Goal: Information Seeking & Learning: Learn about a topic

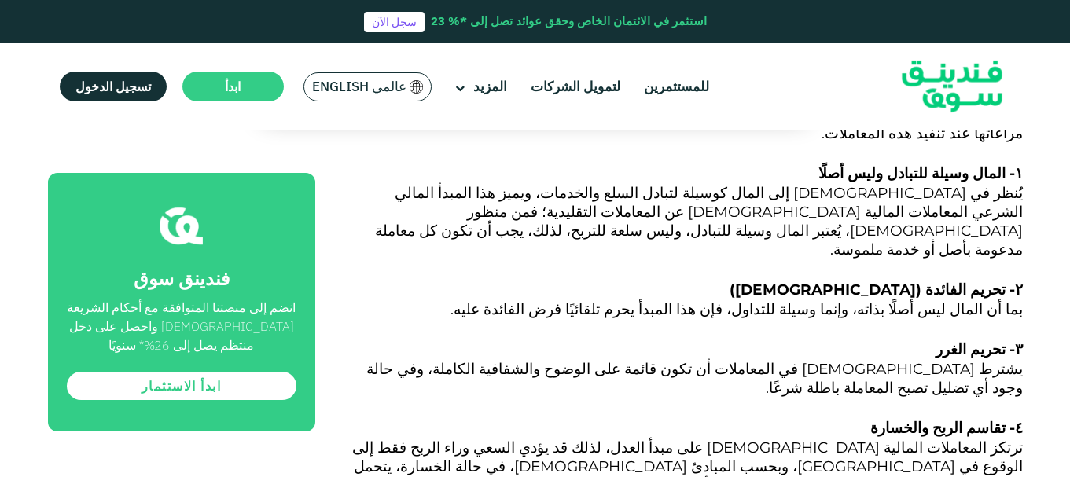
scroll to position [1809, 0]
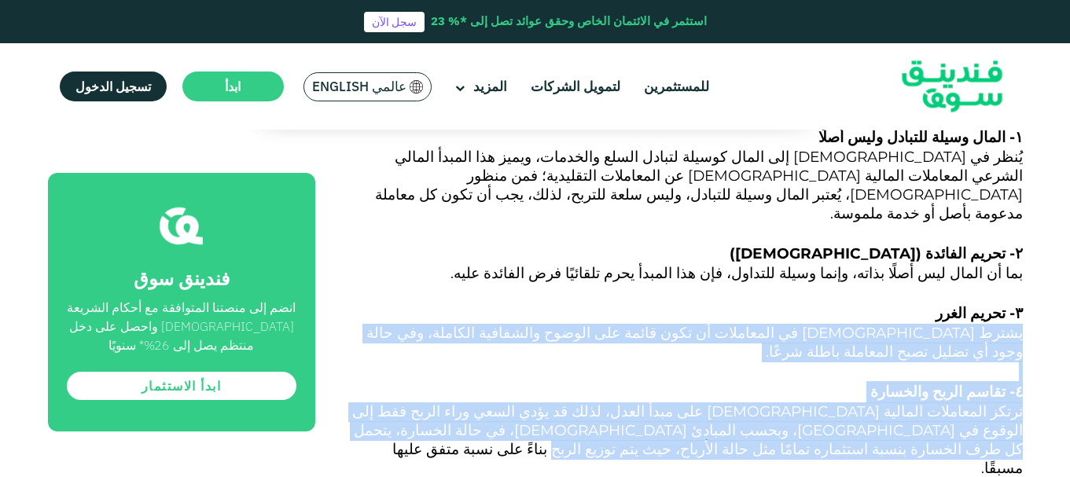
drag, startPoint x: 1022, startPoint y: 179, endPoint x: 436, endPoint y: 260, distance: 592.3
click at [669, 403] on span "ترتكز المعاملات المالية الإسلامية على مبدأ العدل، لذلك قد يؤدي السعي وراء الربح…" at bounding box center [687, 440] width 671 height 75
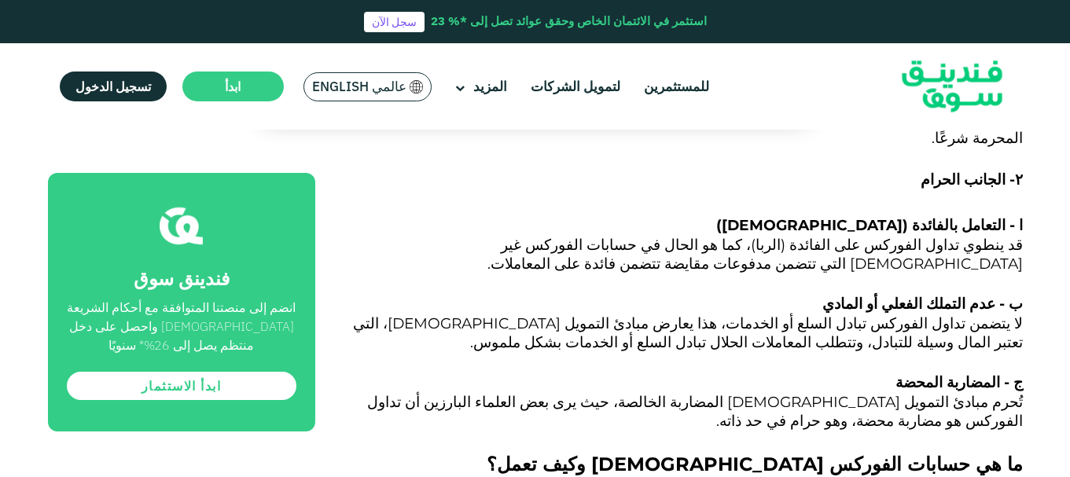
scroll to position [2989, 0]
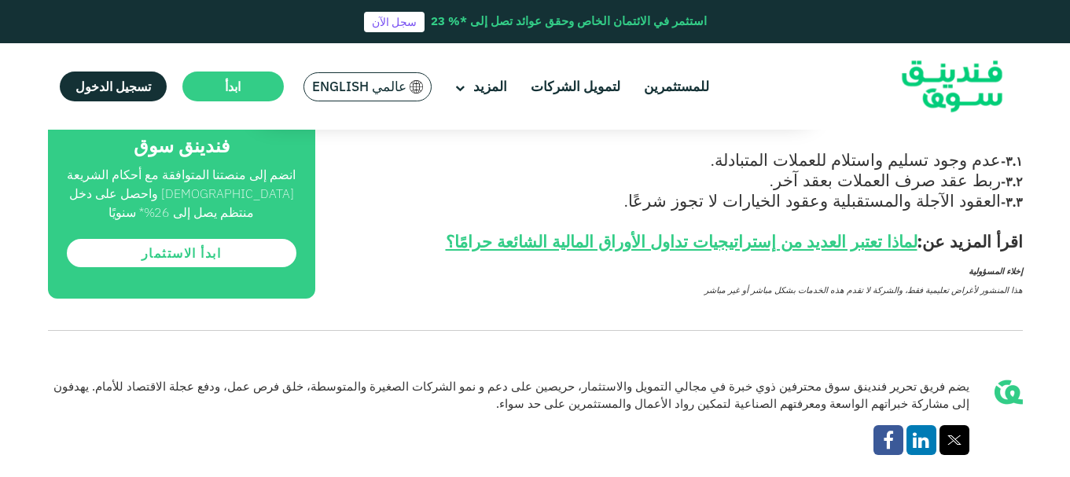
scroll to position [2753, 0]
